Goal: Information Seeking & Learning: Find specific fact

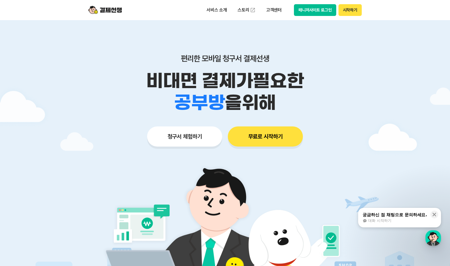
click at [316, 11] on button "매니저사이트 로그인" at bounding box center [315, 10] width 42 height 12
click at [278, 8] on p "고객센터" at bounding box center [273, 10] width 23 height 10
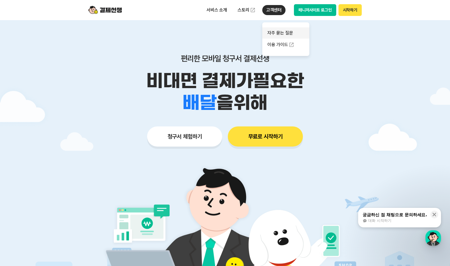
click at [282, 31] on link "자주 묻는 질문" at bounding box center [285, 32] width 47 height 11
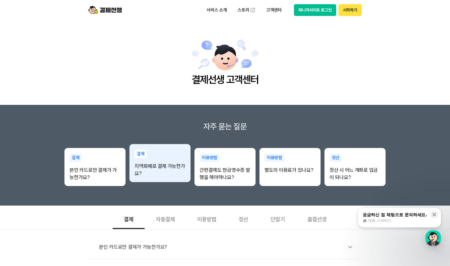
click at [170, 169] on p "지역화폐로 결제 가능한가요?" at bounding box center [160, 170] width 51 height 15
click at [149, 156] on div "결제 지역화폐로 결제 가능한가요?" at bounding box center [159, 163] width 61 height 39
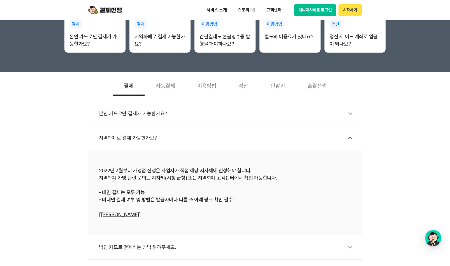
scroll to position [189, 0]
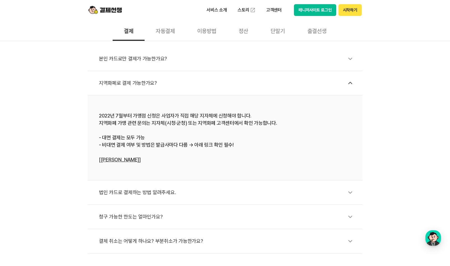
click at [127, 158] on link "[[PERSON_NAME]]" at bounding box center [120, 160] width 42 height 6
click at [319, 11] on button "매니저사이트 로그인" at bounding box center [315, 10] width 42 height 12
click at [126, 161] on link "[[PERSON_NAME]]" at bounding box center [120, 160] width 42 height 6
